Goal: Contribute content: Add original content to the website for others to see

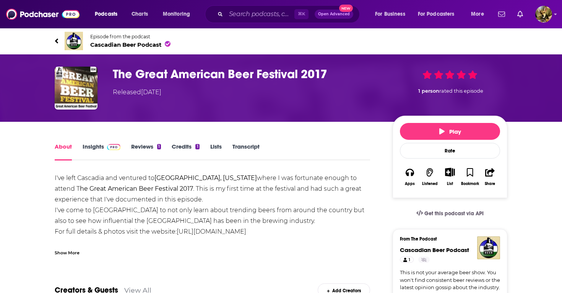
click at [118, 43] on span "Cascadian Beer Podcast" at bounding box center [130, 44] width 80 height 7
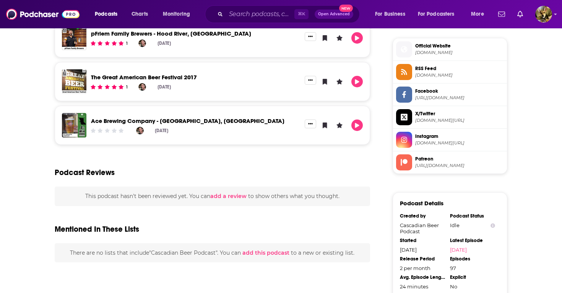
scroll to position [612, 0]
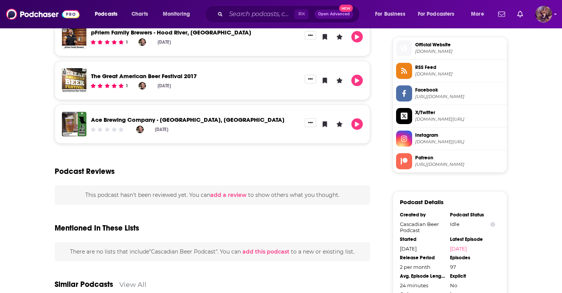
click at [544, 12] on img "Logged in as SydneyDemo" at bounding box center [543, 14] width 17 height 17
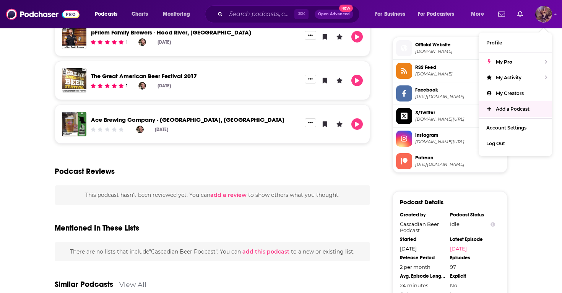
click at [502, 111] on link "Add a Podcast" at bounding box center [515, 109] width 73 height 16
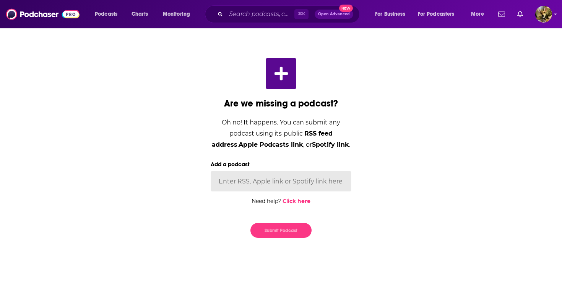
click at [238, 179] on input "Add a podcast" at bounding box center [281, 181] width 141 height 21
paste input "[URL][DOMAIN_NAME]"
type input "[URL][DOMAIN_NAME]"
click at [293, 234] on button "Submit Podcast" at bounding box center [280, 230] width 61 height 15
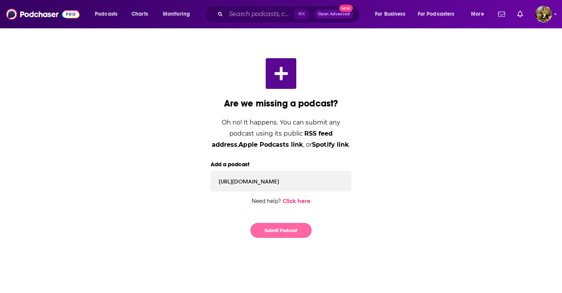
scroll to position [0, 0]
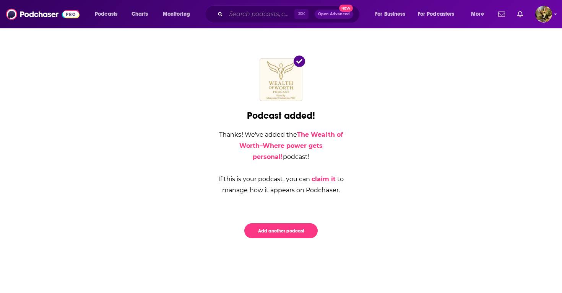
click at [249, 16] on input "Search podcasts, credits, & more..." at bounding box center [260, 14] width 68 height 12
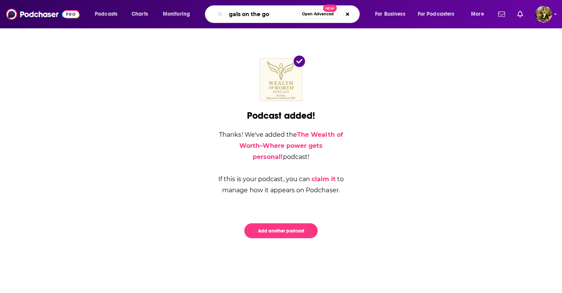
type input "gals on the go"
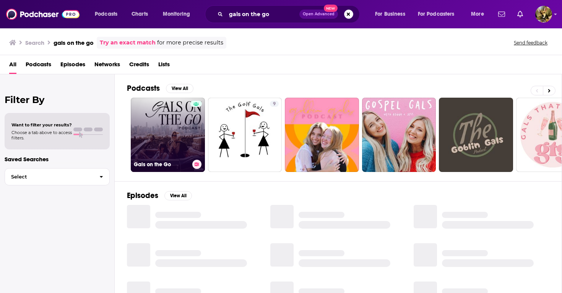
click at [154, 137] on link "Gals on the Go" at bounding box center [168, 135] width 74 height 74
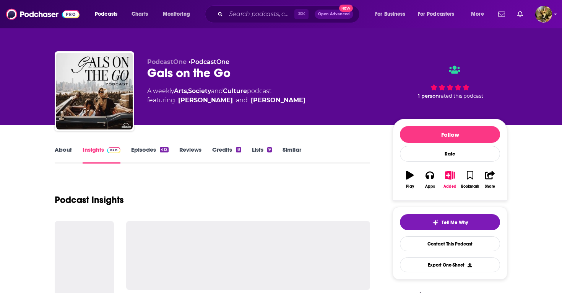
click at [144, 149] on link "Episodes 412" at bounding box center [149, 155] width 37 height 18
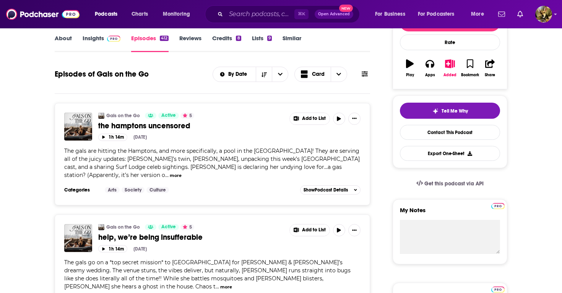
scroll to position [114, 0]
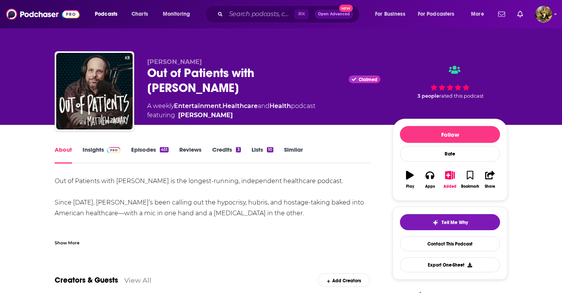
click at [101, 147] on link "Insights" at bounding box center [102, 155] width 38 height 18
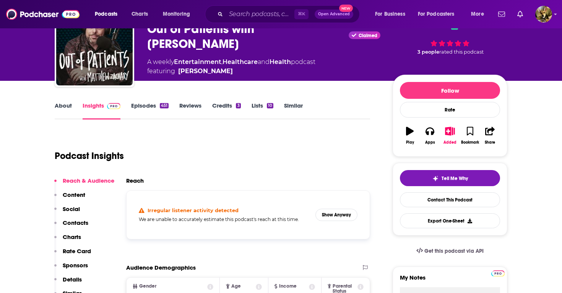
scroll to position [53, 0]
